Goal: Information Seeking & Learning: Learn about a topic

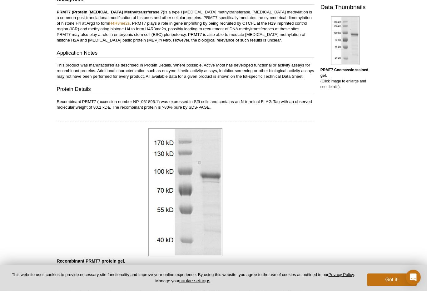
scroll to position [175, 0]
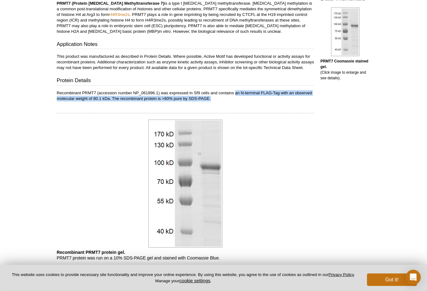
drag, startPoint x: 264, startPoint y: 104, endPoint x: 276, endPoint y: 104, distance: 12.2
click at [276, 102] on p "Recombinant PRMT7 (accession number NP_061896.1) was expressed in Sf9 cells and…" at bounding box center [186, 95] width 258 height 11
click at [274, 102] on p "Recombinant PRMT7 (accession number NP_061896.1) was expressed in Sf9 cells and…" at bounding box center [186, 95] width 258 height 11
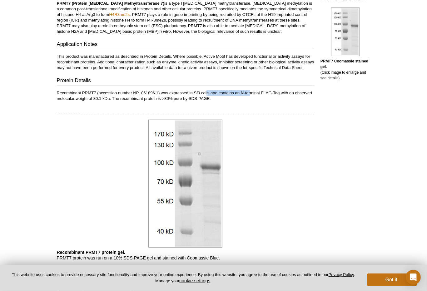
drag, startPoint x: 232, startPoint y: 100, endPoint x: 206, endPoint y: 95, distance: 27.0
click at [206, 95] on div "Contents A representative Technical Data Sheet (TDS) is provided here. Please r…" at bounding box center [186, 29] width 258 height 145
drag, startPoint x: 206, startPoint y: 95, endPoint x: 213, endPoint y: 101, distance: 9.3
click at [213, 101] on p "Recombinant PRMT7 (accession number NP_061896.1) was expressed in Sf9 cells and…" at bounding box center [186, 95] width 258 height 11
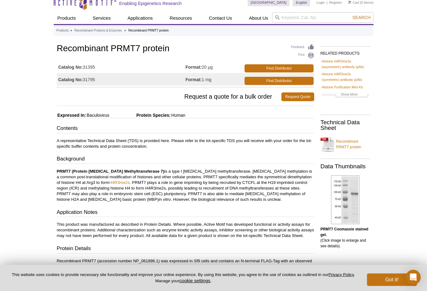
scroll to position [0, 0]
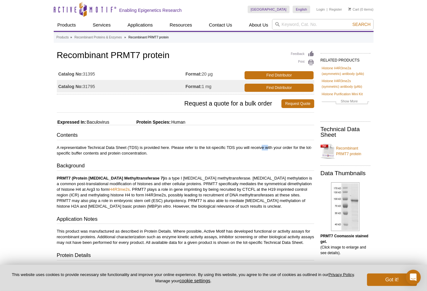
click at [263, 149] on p "A representative Technical Data Sheet (TDS) is provided here. Please refer to t…" at bounding box center [186, 150] width 258 height 11
click at [405, 88] on div "Active Motif Logo Enabling Epigenetics Research 0 Search Skip to content Active…" at bounding box center [213, 289] width 427 height 578
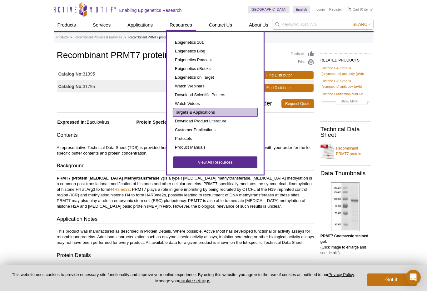
click at [183, 115] on link "Targets & Applications" at bounding box center [215, 112] width 84 height 9
click at [199, 112] on link "Targets & Applications" at bounding box center [215, 112] width 84 height 9
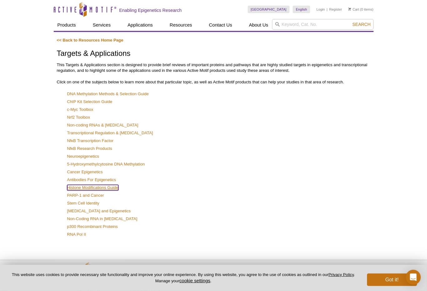
click at [104, 189] on link "Histone Modifications Guide" at bounding box center [92, 188] width 51 height 6
